Goal: Information Seeking & Learning: Learn about a topic

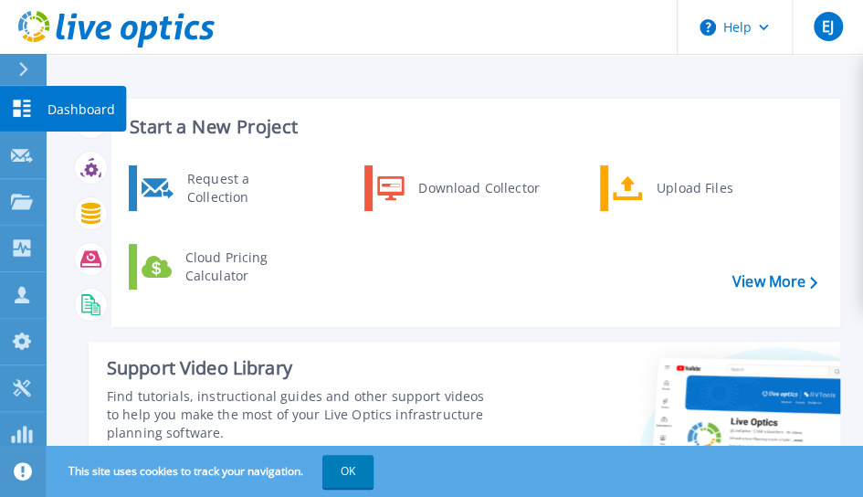
drag, startPoint x: 31, startPoint y: 90, endPoint x: 55, endPoint y: 90, distance: 23.7
click at [33, 90] on link "Dashboard Dashboard" at bounding box center [23, 109] width 46 height 47
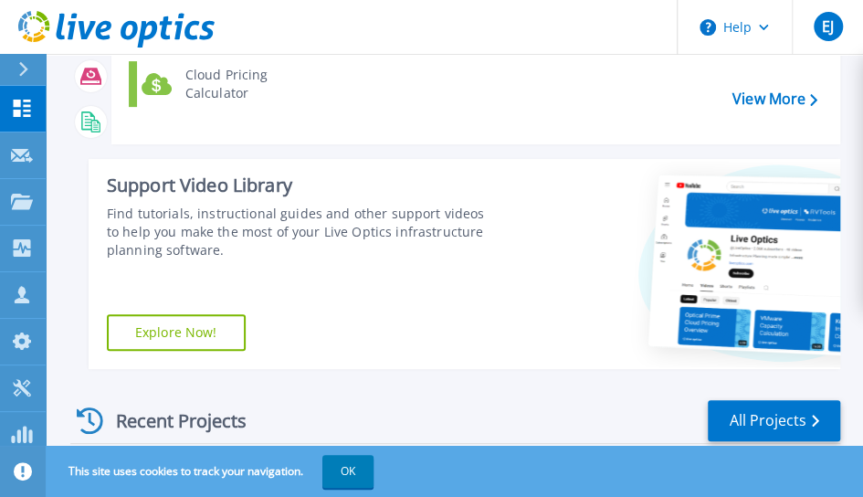
scroll to position [548, 0]
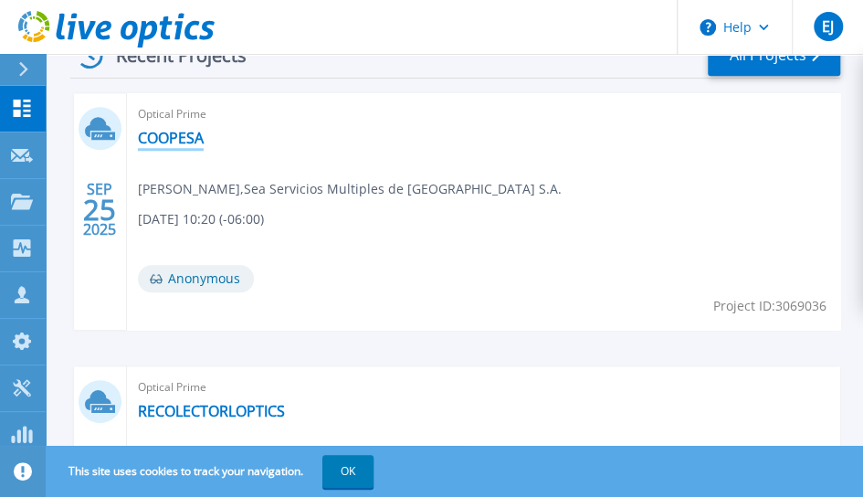
click at [166, 142] on link "COOPESA" at bounding box center [171, 138] width 66 height 18
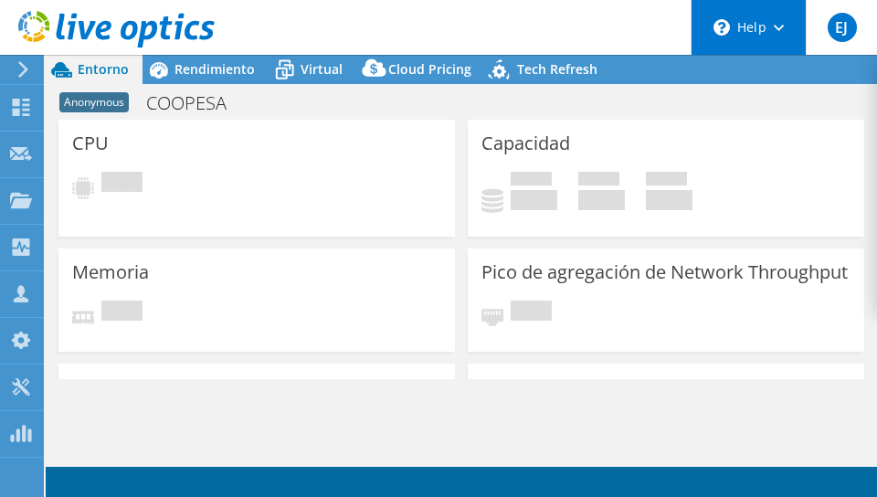
select select "USD"
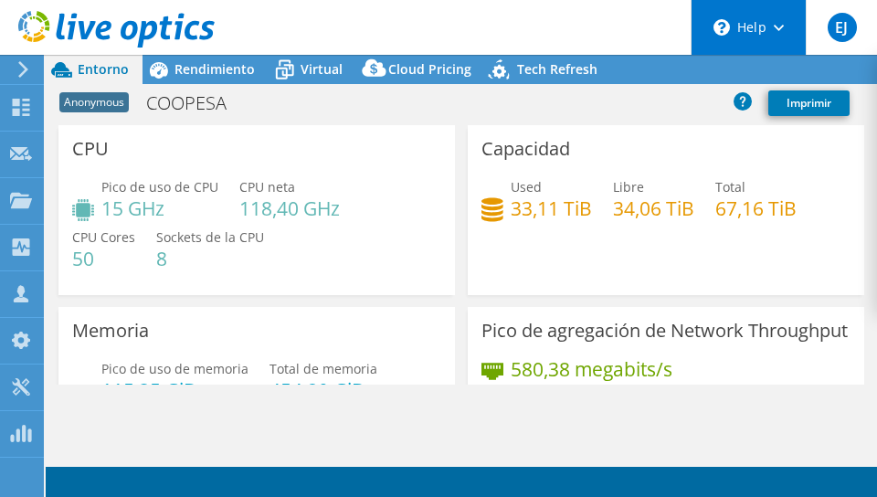
radio input "true"
radio input "false"
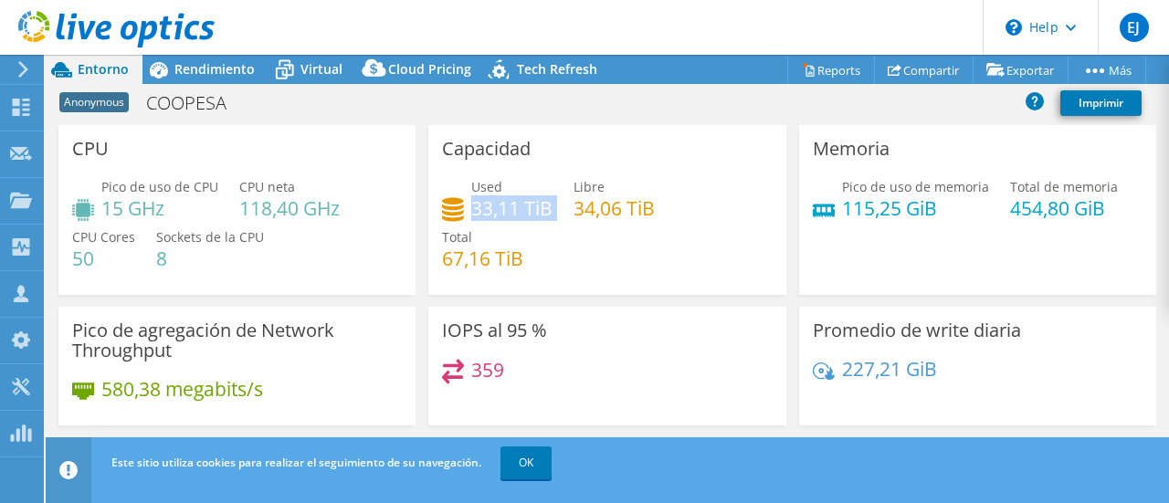
drag, startPoint x: 469, startPoint y: 210, endPoint x: 563, endPoint y: 216, distance: 93.4
click at [563, 216] on div "Used 33,11 TiB Libre 34,06 TiB Total 67,16 TiB" at bounding box center [607, 232] width 330 height 110
click at [224, 67] on span "Rendimiento" at bounding box center [214, 68] width 80 height 17
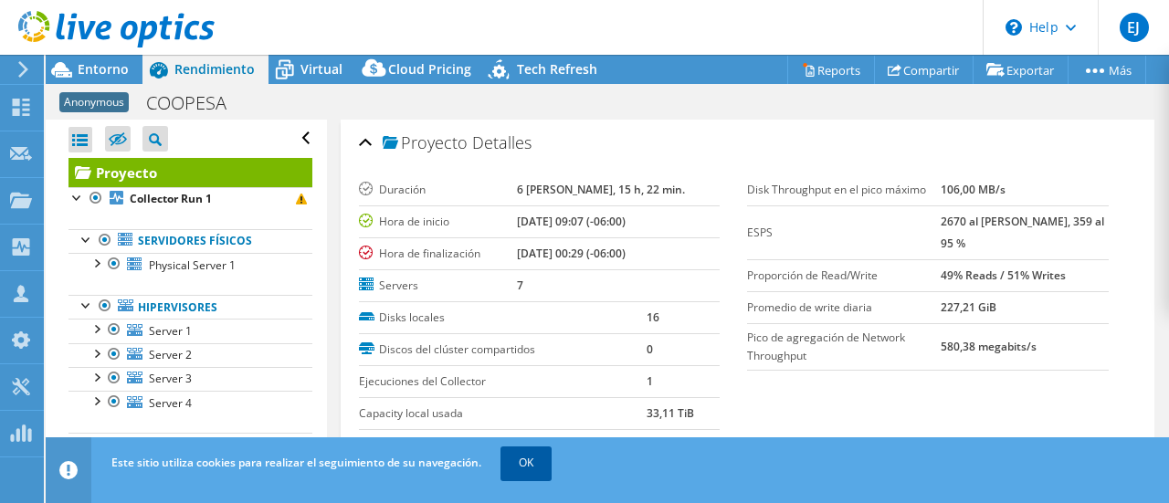
click at [506, 460] on link "OK" at bounding box center [525, 463] width 51 height 33
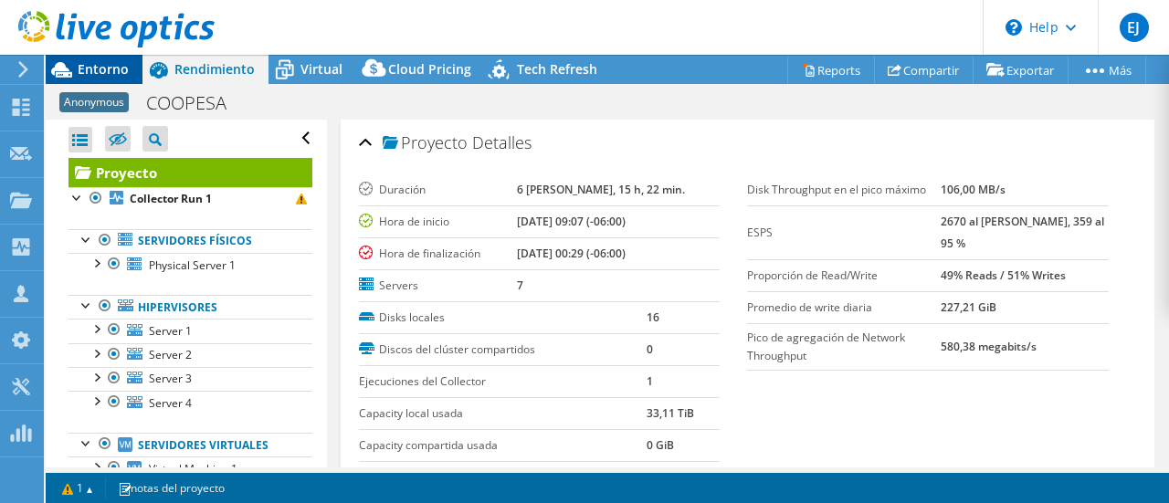
click at [111, 64] on span "Entorno" at bounding box center [103, 68] width 51 height 17
